Goal: Find contact information: Find contact information

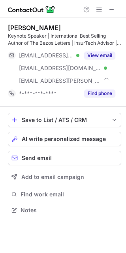
scroll to position [204, 126]
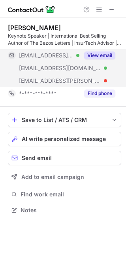
click at [104, 55] on button "View email" at bounding box center [99, 55] width 31 height 8
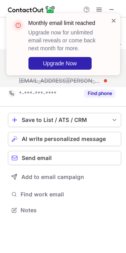
click at [115, 22] on span at bounding box center [114, 21] width 6 height 8
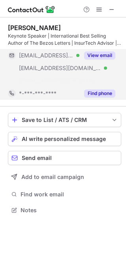
scroll to position [191, 126]
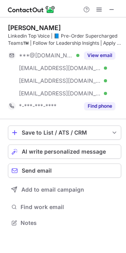
scroll to position [217, 126]
click at [112, 11] on span at bounding box center [112, 9] width 6 height 6
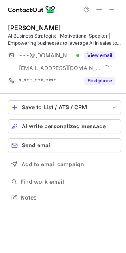
scroll to position [191, 126]
click at [42, 8] on img at bounding box center [31, 9] width 47 height 9
click at [26, 28] on div "[PERSON_NAME]" at bounding box center [34, 28] width 53 height 8
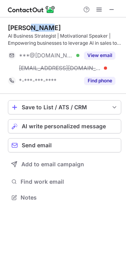
click at [26, 28] on div "[PERSON_NAME]" at bounding box center [34, 28] width 53 height 8
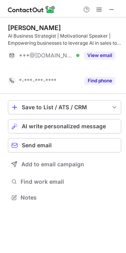
scroll to position [179, 126]
